Goal: Transaction & Acquisition: Purchase product/service

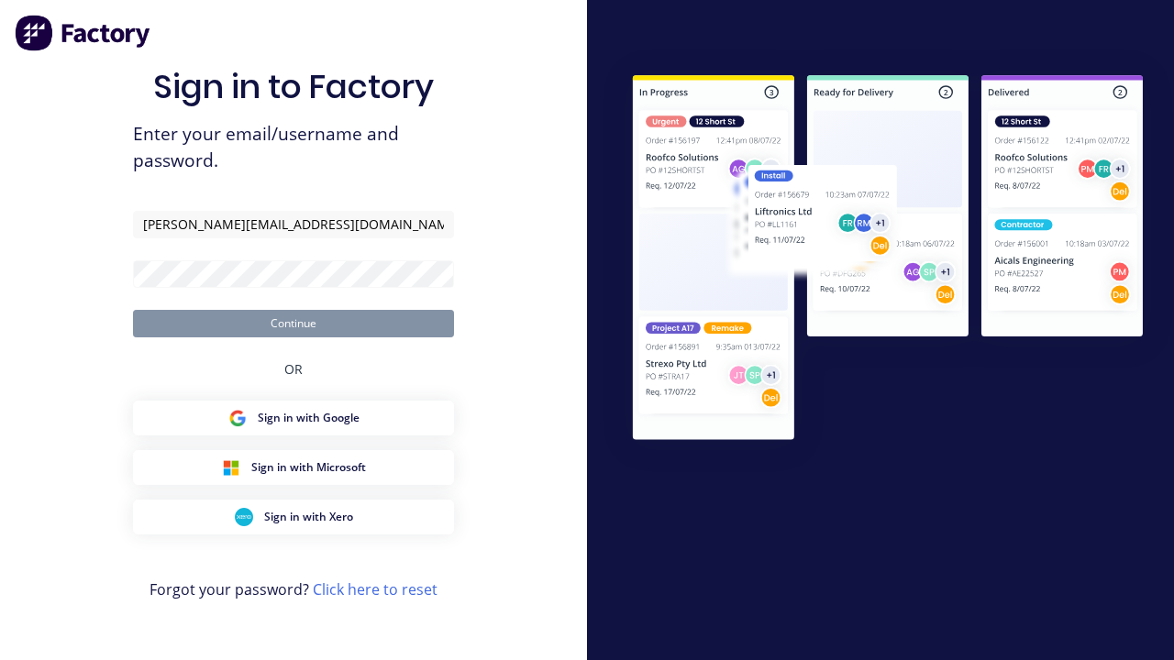
type input "[PERSON_NAME][EMAIL_ADDRESS][DOMAIN_NAME]"
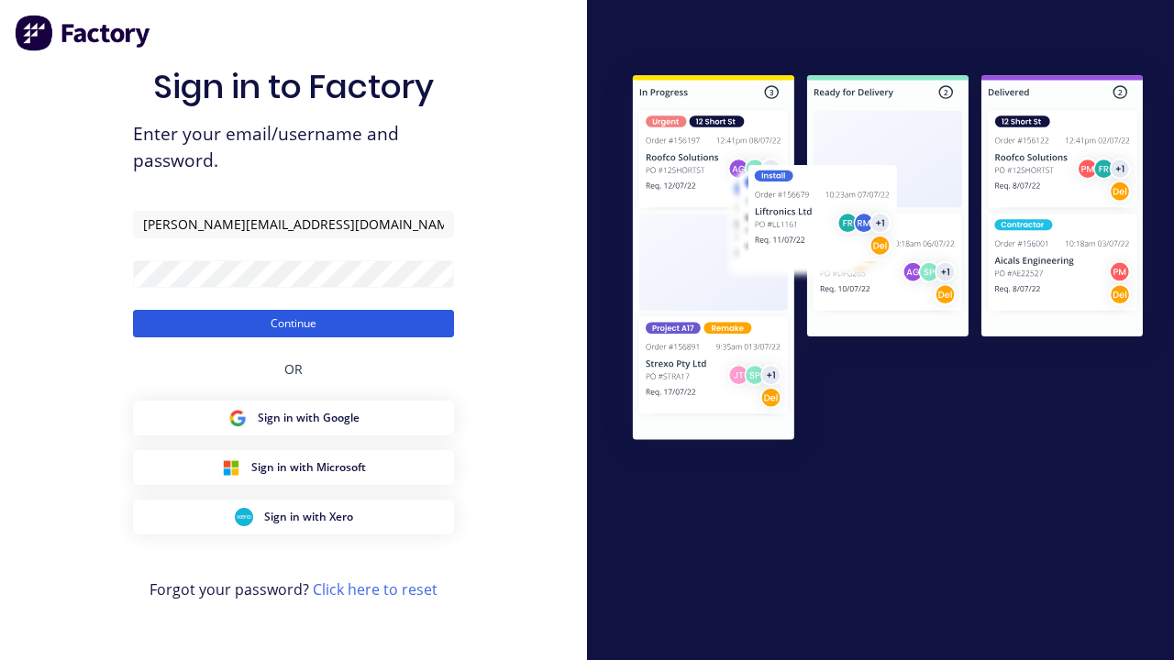
click at [293, 323] on button "Continue" at bounding box center [293, 324] width 321 height 28
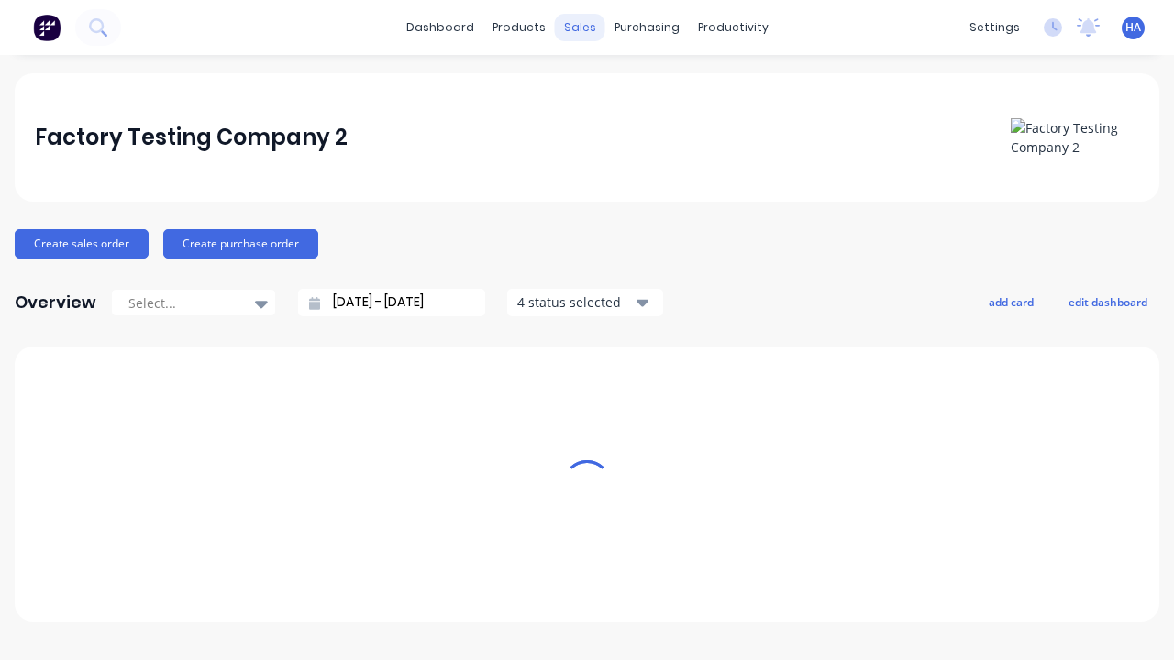
click at [579, 28] on div "sales" at bounding box center [580, 28] width 50 height 28
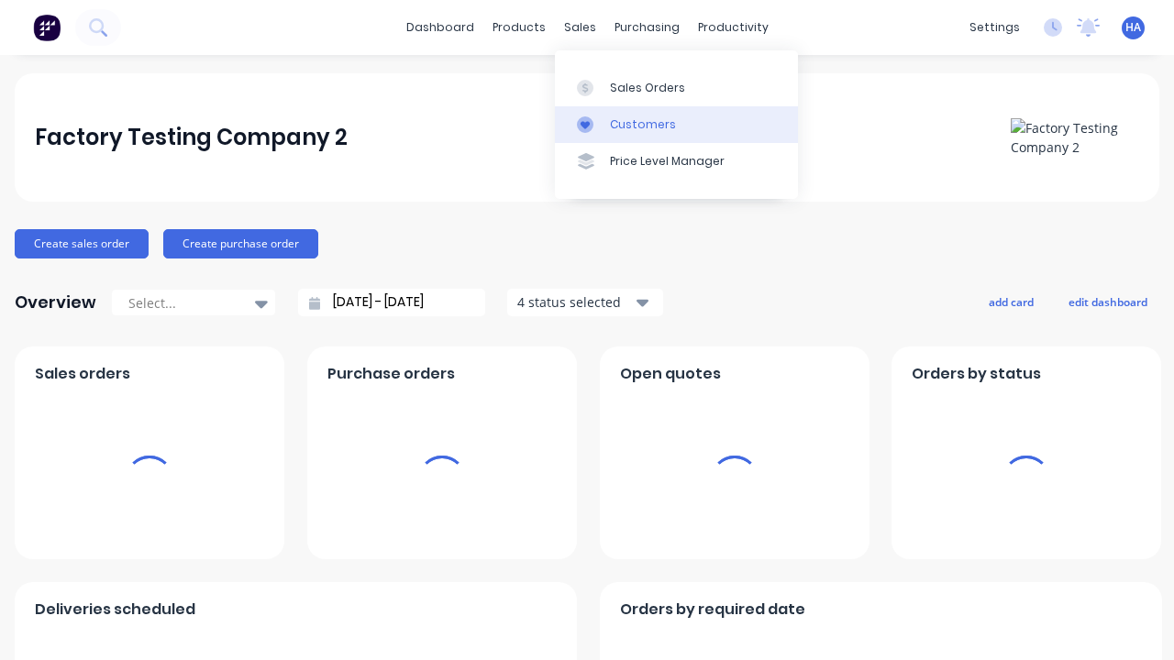
click at [676, 124] on link "Customers" at bounding box center [676, 124] width 243 height 37
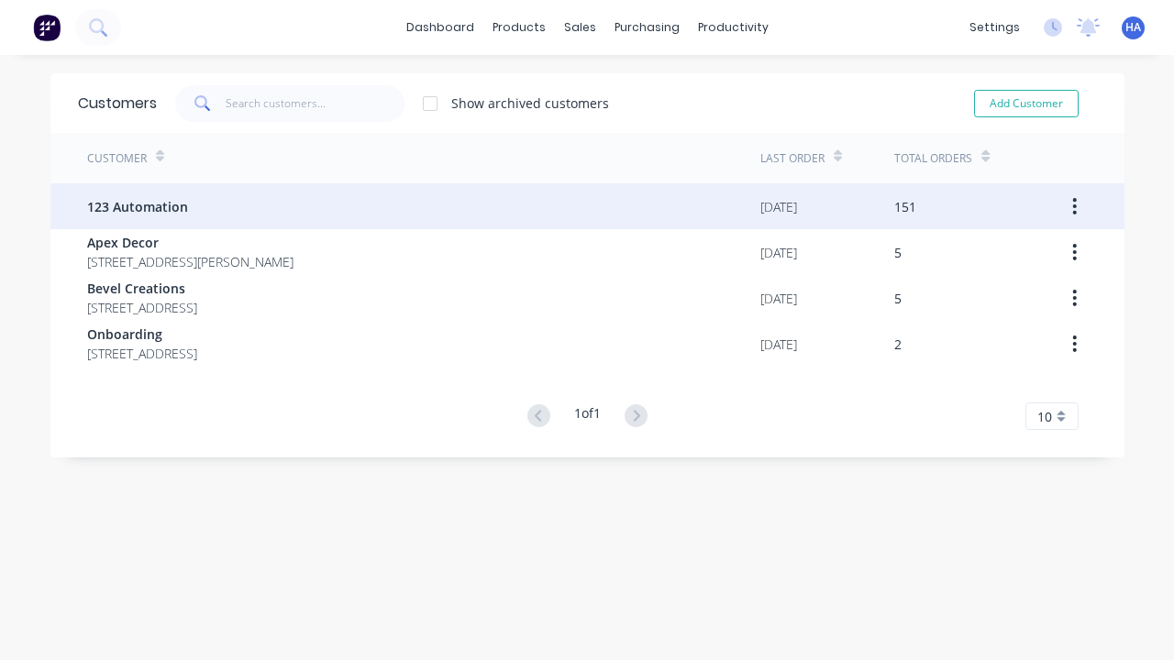
click at [136, 206] on span "123 Automation" at bounding box center [137, 206] width 101 height 19
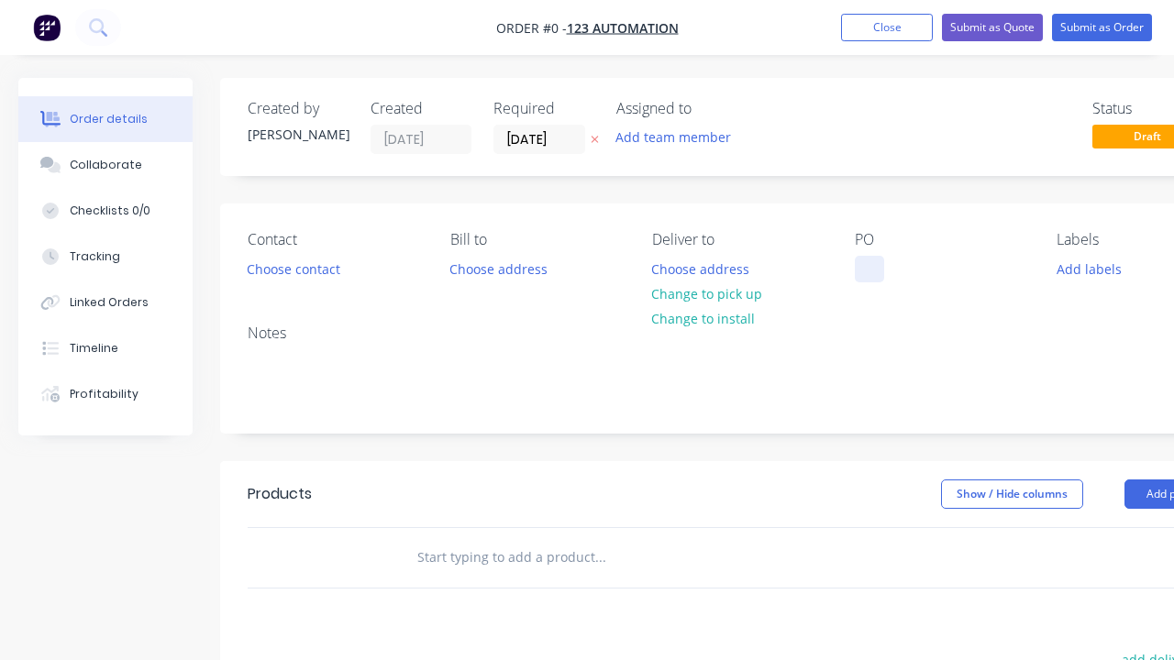
click at [868, 269] on div at bounding box center [869, 269] width 29 height 27
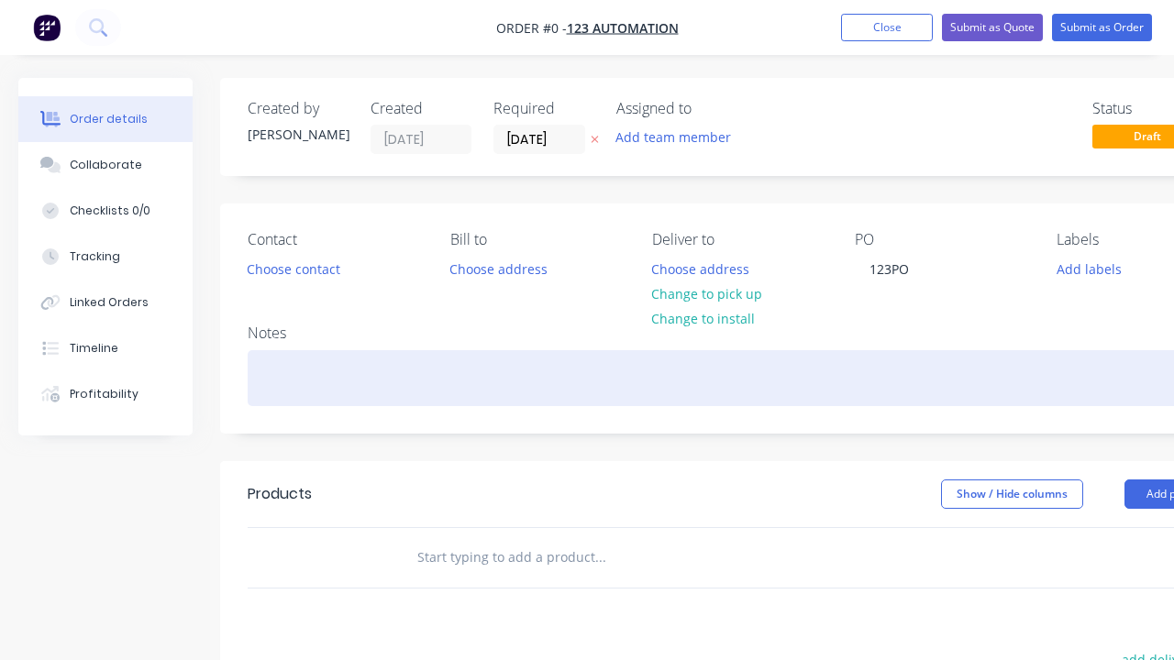
click at [682, 378] on div "Order details Collaborate Checklists 0/0 Tracking Linked Orders Timeline Profit…" at bounding box center [637, 567] width 1275 height 978
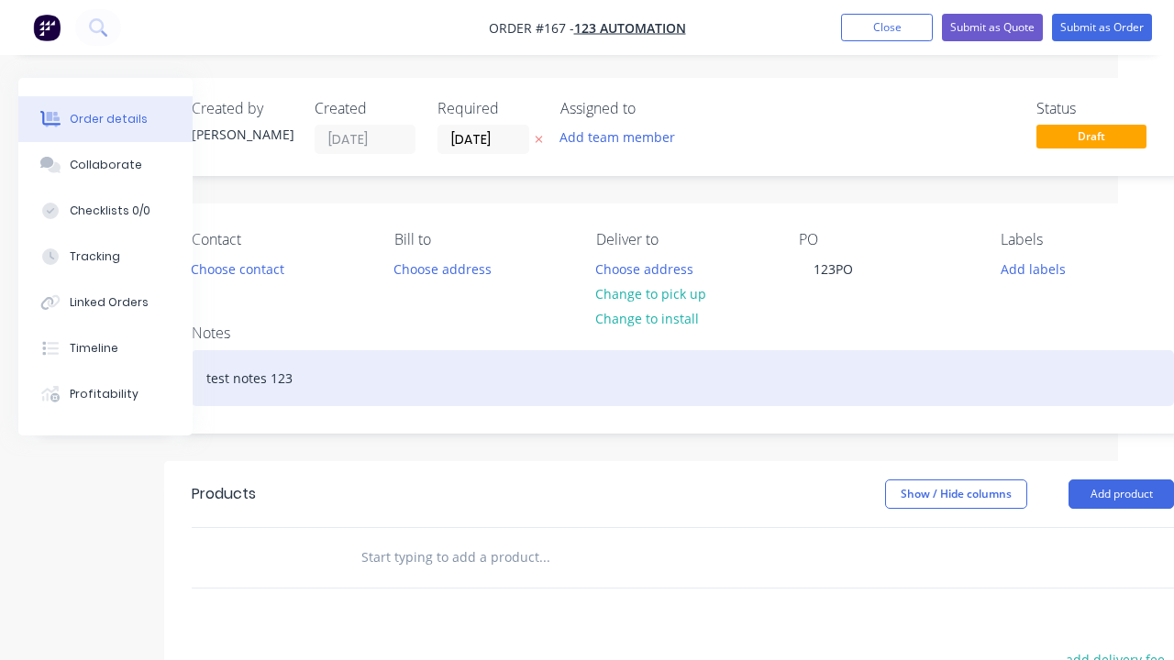
scroll to position [396, 102]
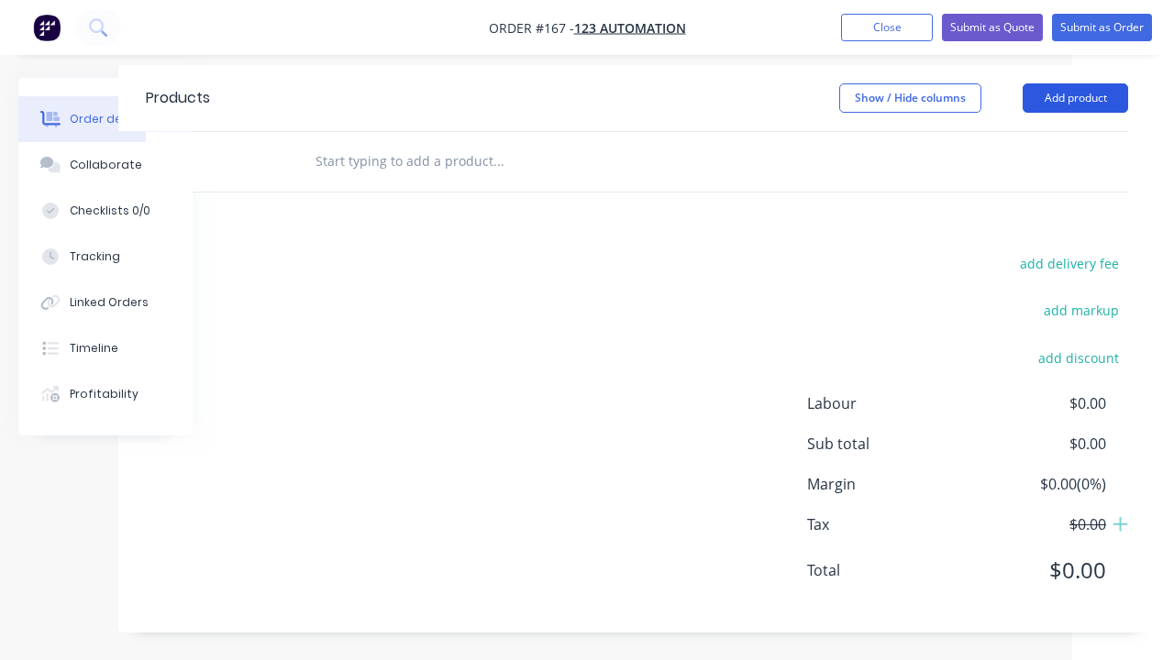
click at [1075, 97] on button "Add product" at bounding box center [1074, 97] width 105 height 29
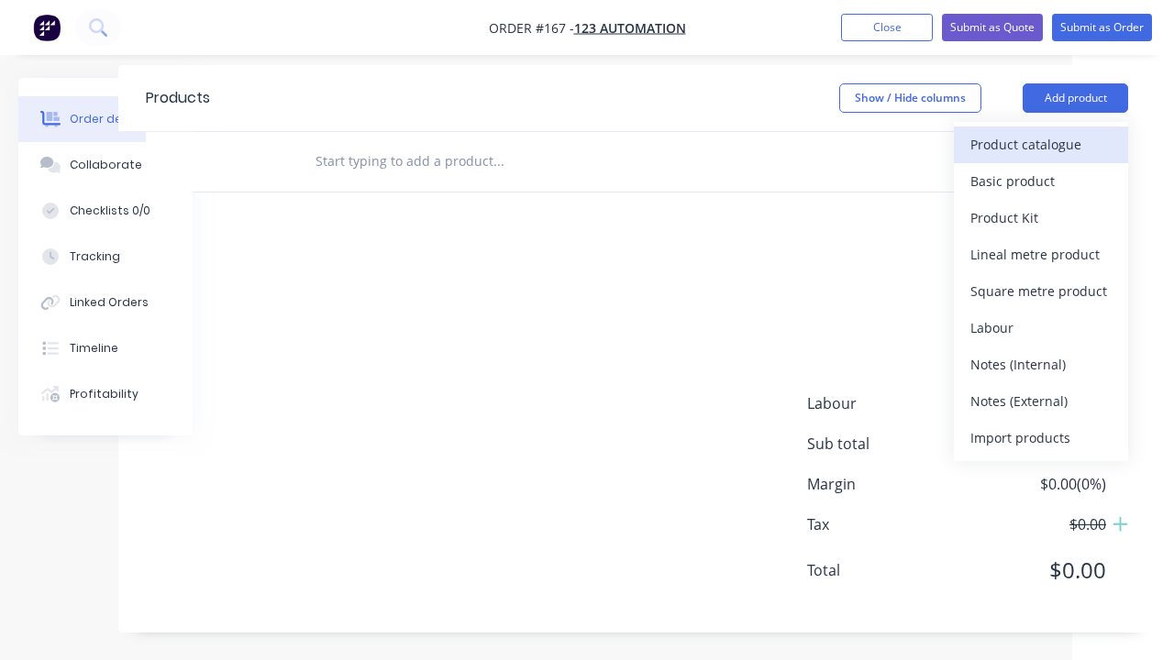
click at [1041, 144] on div "Product catalogue" at bounding box center [1040, 144] width 141 height 27
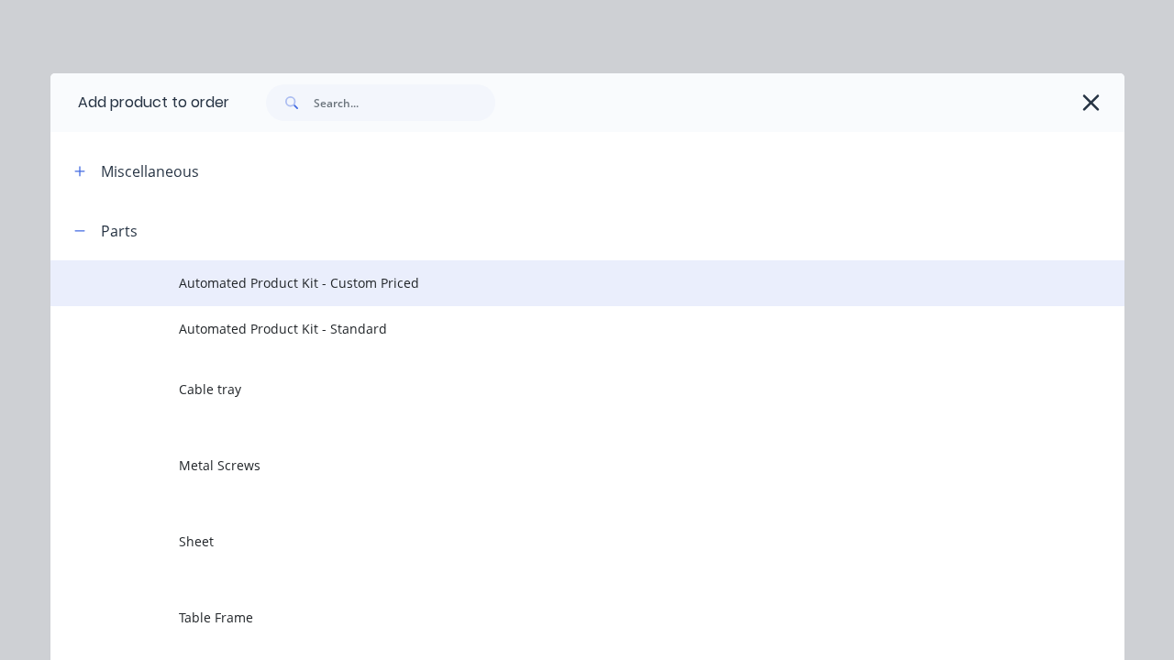
click at [557, 282] on span "Automated Product Kit - Custom Priced" at bounding box center [556, 282] width 755 height 19
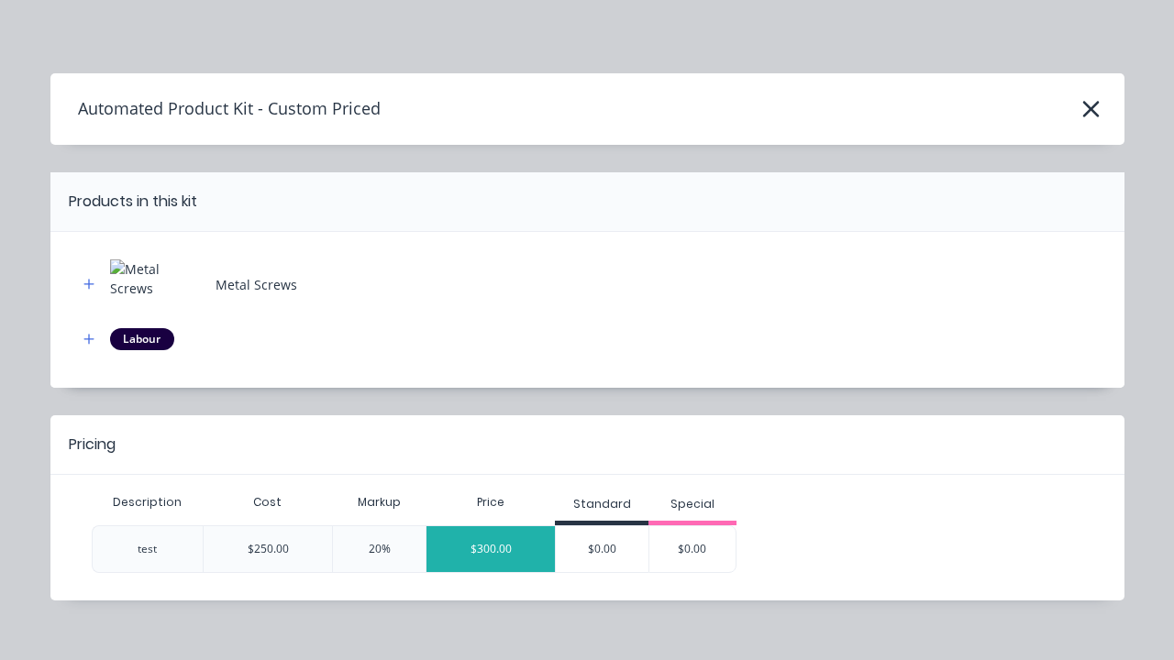
click at [491, 548] on div "$300.00" at bounding box center [490, 549] width 128 height 46
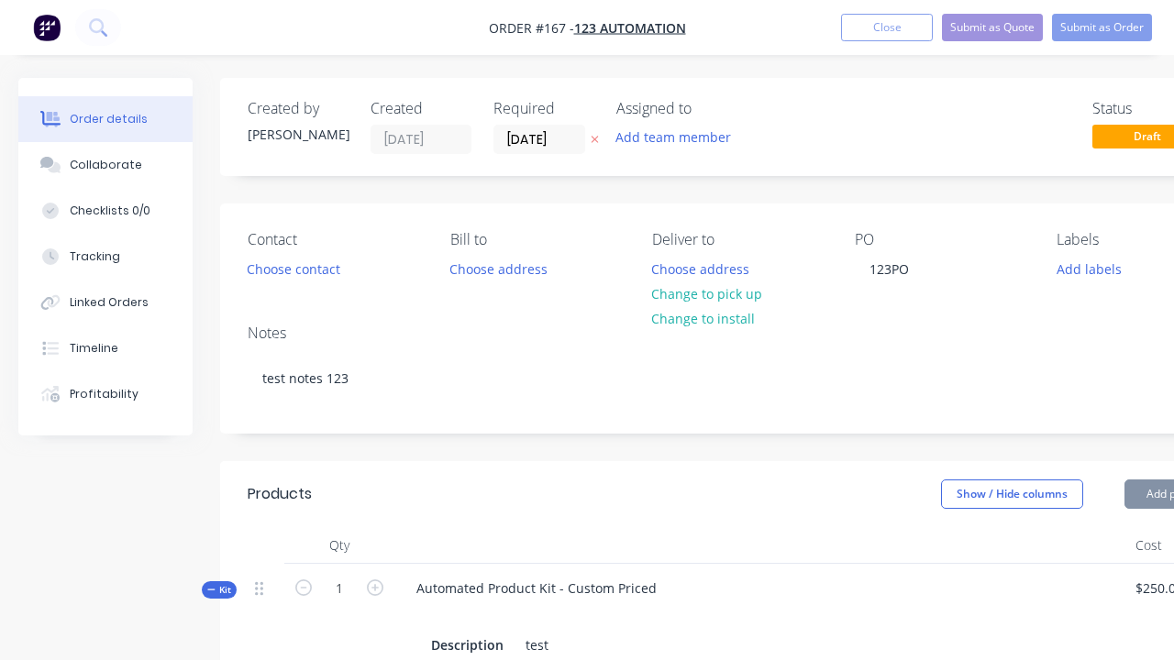
scroll to position [256, 0]
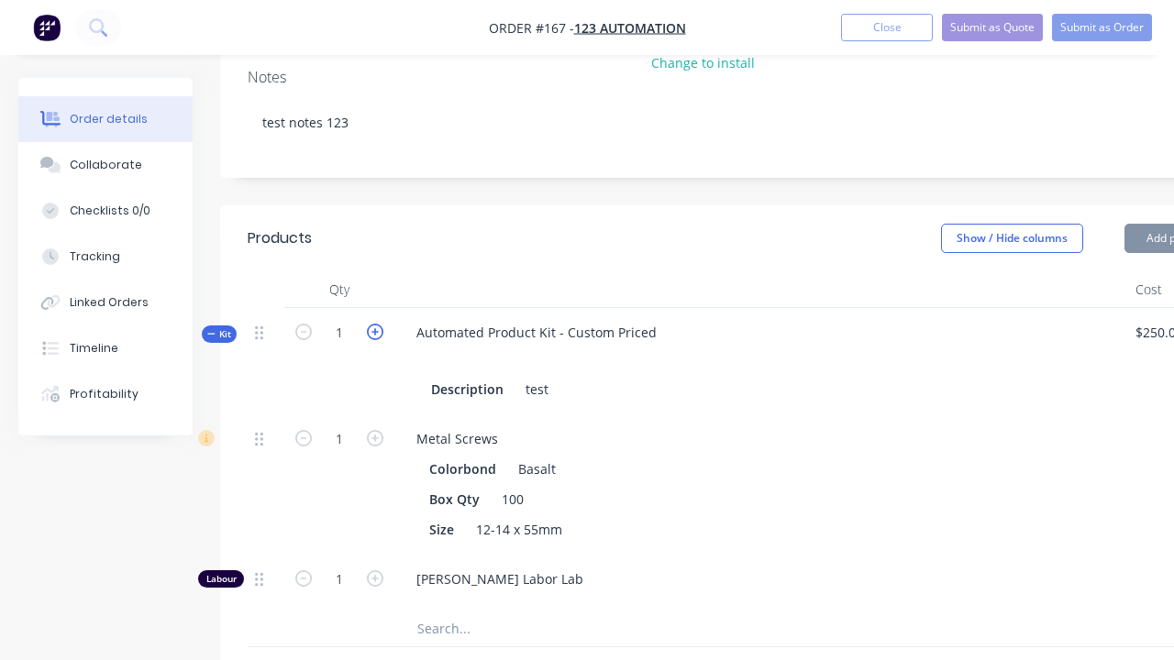
click at [375, 330] on icon "button" at bounding box center [375, 332] width 17 height 17
type input "2"
type input "$600.00"
type input "2"
